Goal: Navigation & Orientation: Find specific page/section

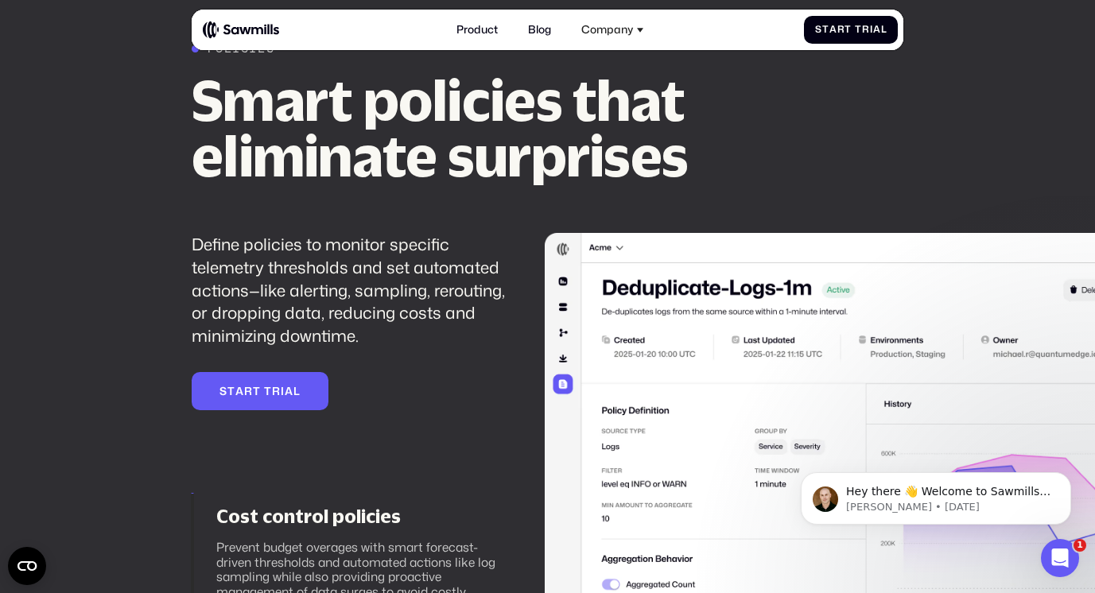
scroll to position [1540, 0]
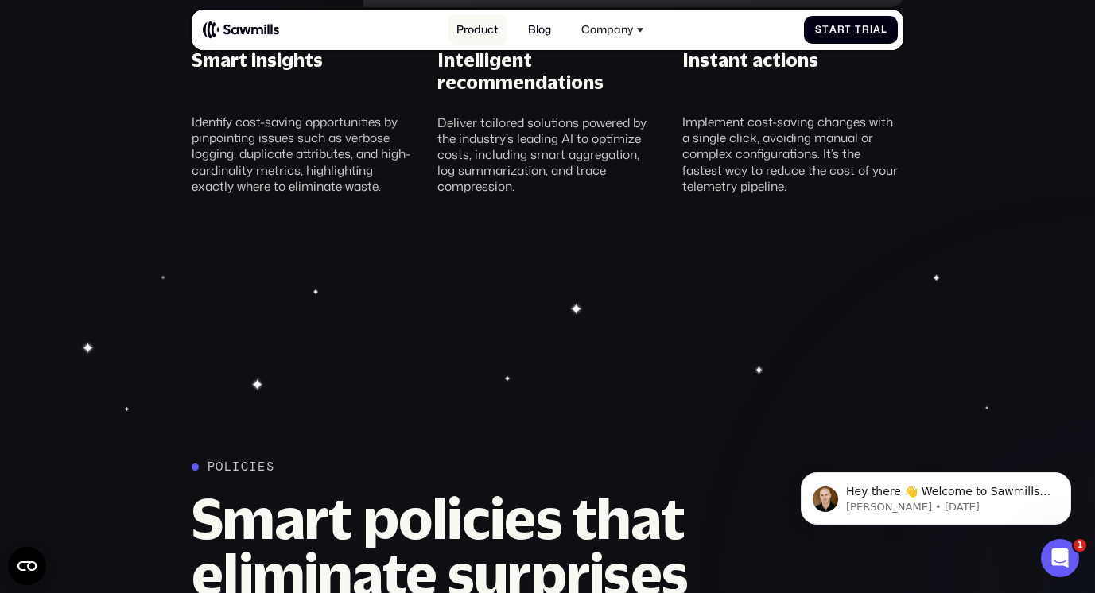
click at [483, 26] on link "Product" at bounding box center [477, 29] width 58 height 29
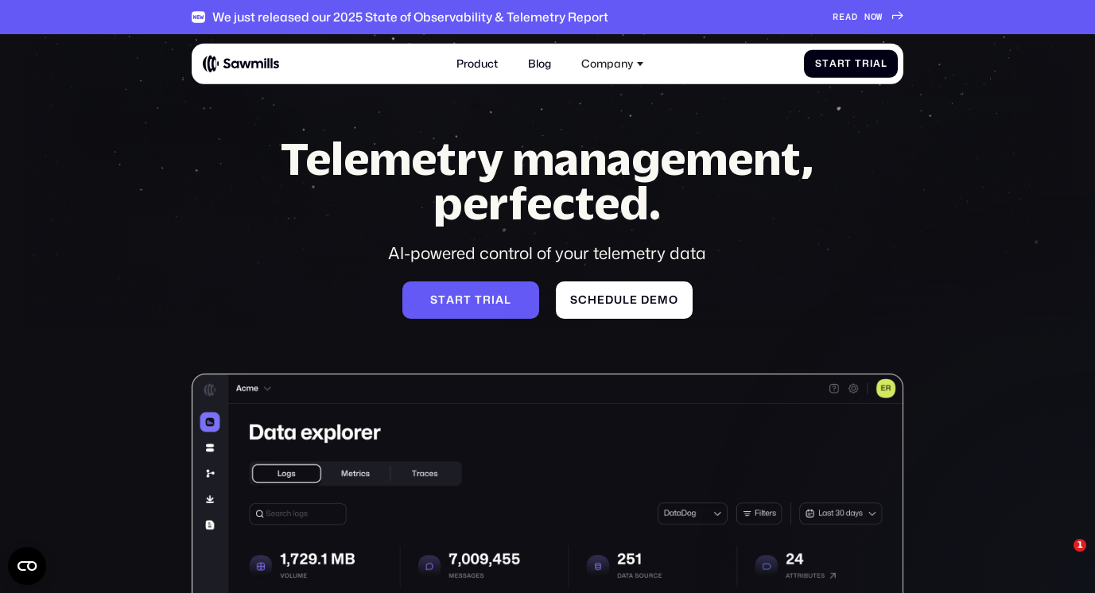
click at [231, 60] on img at bounding box center [241, 63] width 76 height 19
